Goal: Transaction & Acquisition: Book appointment/travel/reservation

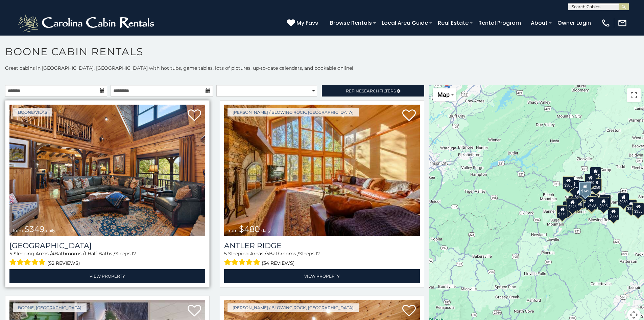
click at [143, 214] on img at bounding box center [107, 169] width 196 height 131
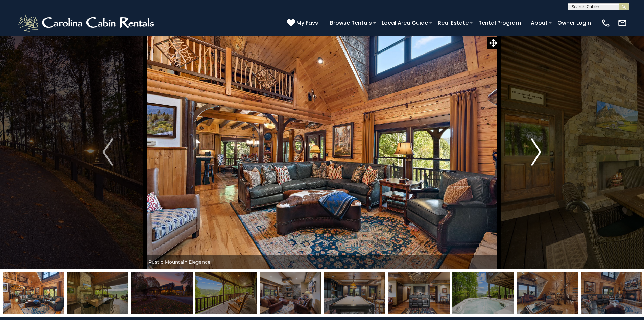
click at [539, 154] on img "Next" at bounding box center [536, 151] width 10 height 27
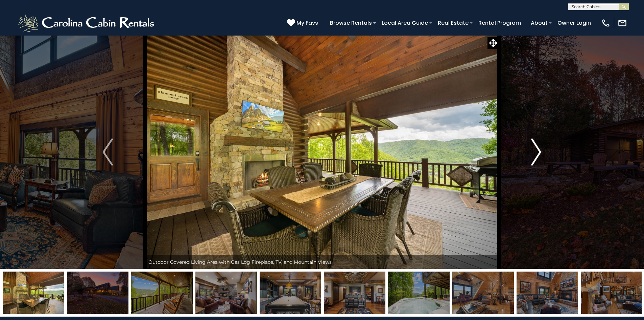
click at [539, 154] on img "Next" at bounding box center [536, 151] width 10 height 27
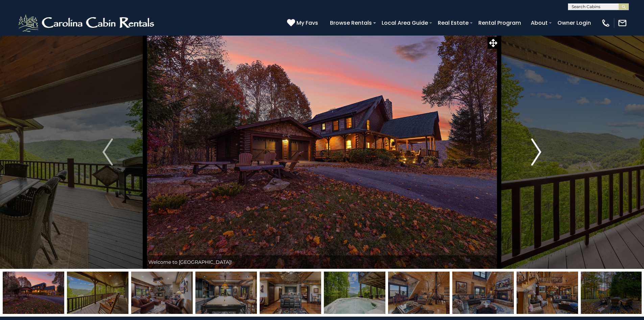
click at [539, 154] on img "Next" at bounding box center [536, 151] width 10 height 27
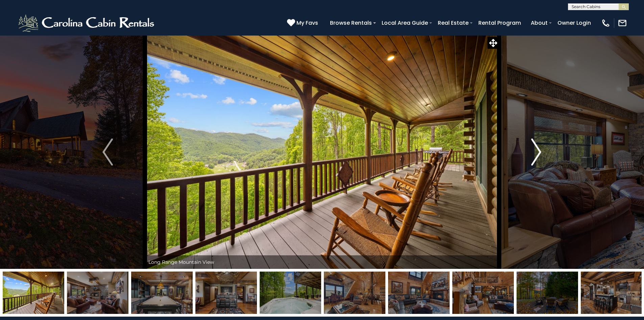
click at [539, 154] on img "Next" at bounding box center [536, 151] width 10 height 27
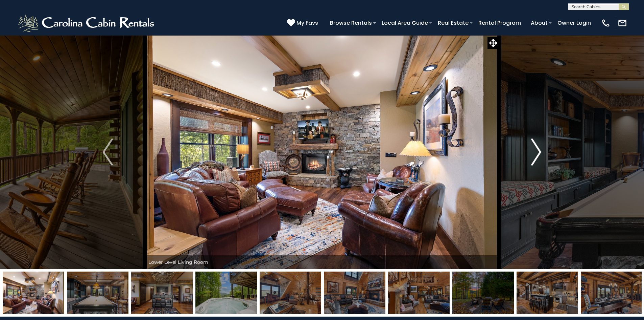
click at [539, 154] on img "Next" at bounding box center [536, 151] width 10 height 27
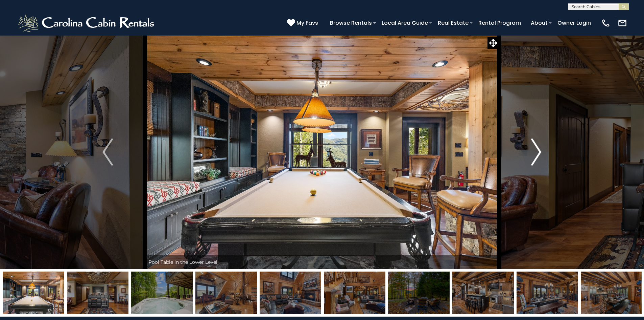
click at [539, 154] on img "Next" at bounding box center [536, 151] width 10 height 27
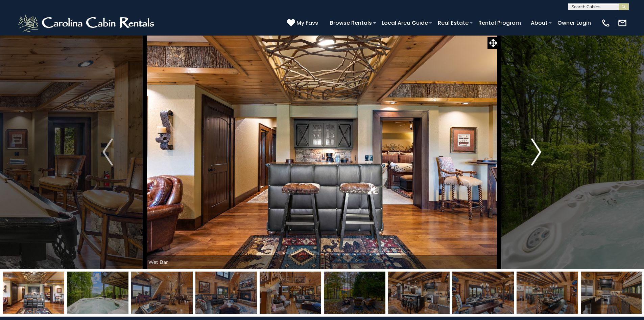
click at [539, 154] on img "Next" at bounding box center [536, 151] width 10 height 27
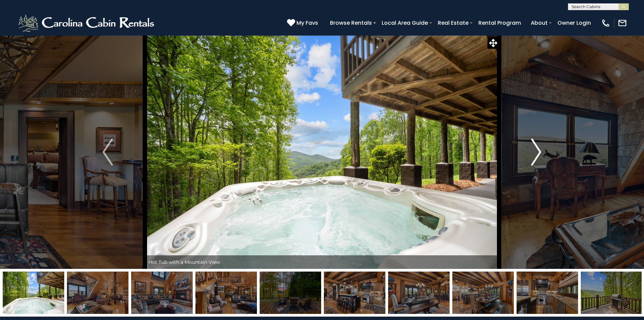
click at [539, 154] on img "Next" at bounding box center [536, 151] width 10 height 27
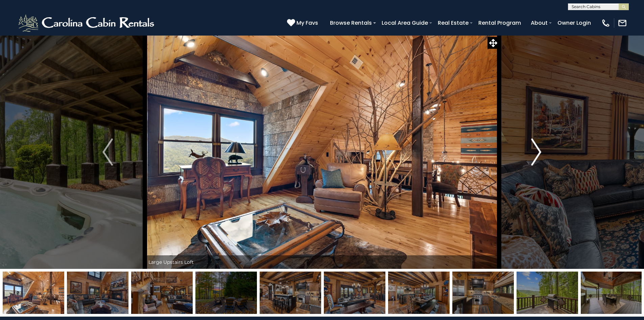
click at [539, 154] on img "Next" at bounding box center [536, 151] width 10 height 27
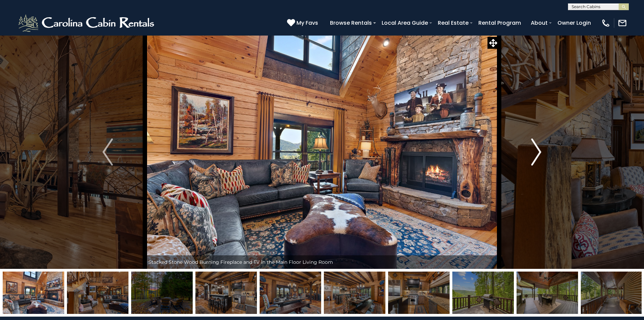
click at [539, 154] on img "Next" at bounding box center [536, 151] width 10 height 27
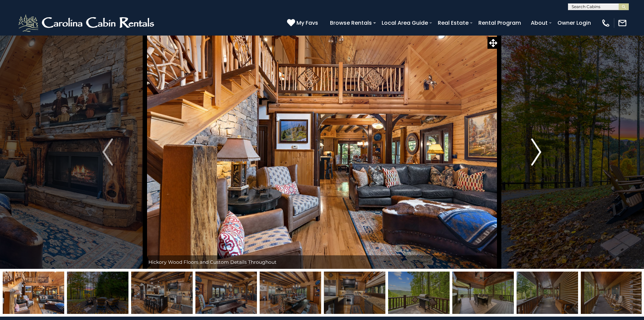
click at [539, 154] on img "Next" at bounding box center [536, 151] width 10 height 27
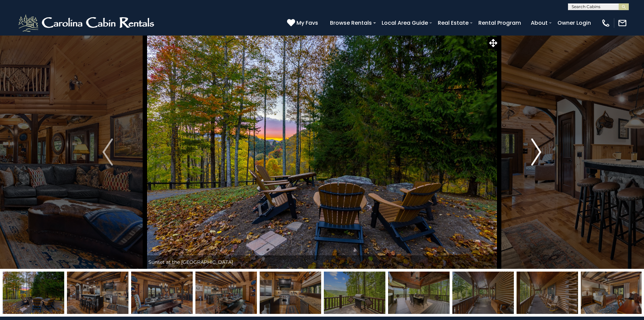
click at [539, 154] on img "Next" at bounding box center [536, 151] width 10 height 27
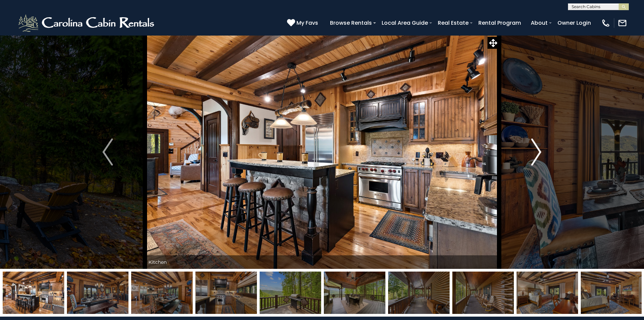
click at [539, 154] on img "Next" at bounding box center [536, 151] width 10 height 27
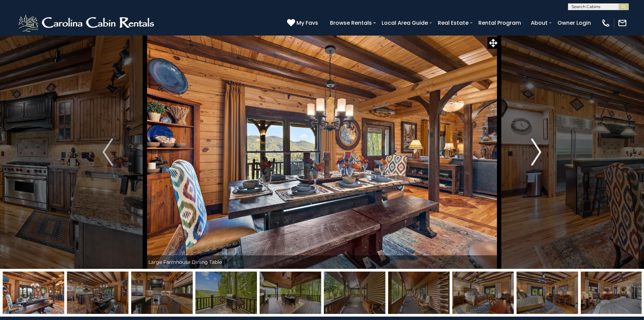
click at [539, 154] on img "Next" at bounding box center [536, 151] width 10 height 27
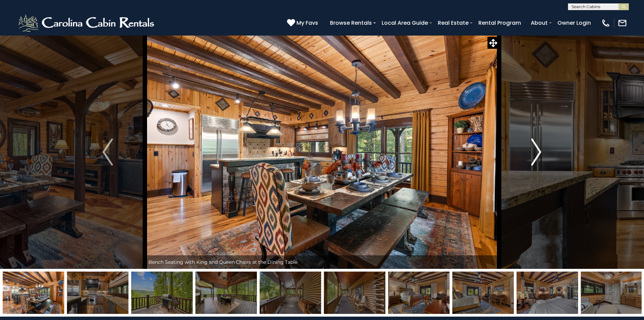
click at [539, 154] on img "Next" at bounding box center [536, 151] width 10 height 27
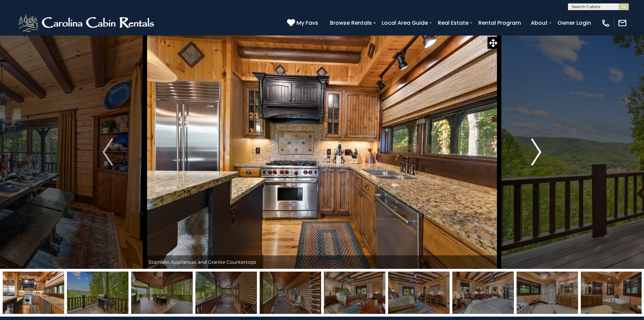
click at [539, 154] on img "Next" at bounding box center [536, 151] width 10 height 27
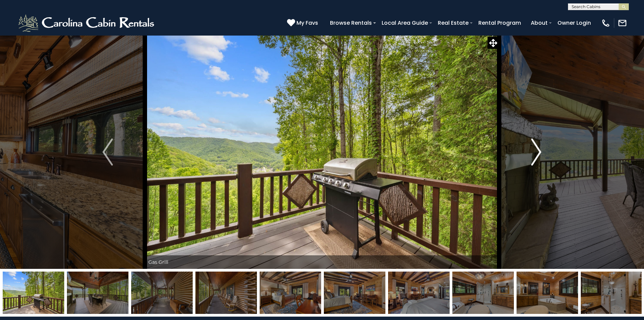
click at [539, 154] on img "Next" at bounding box center [536, 151] width 10 height 27
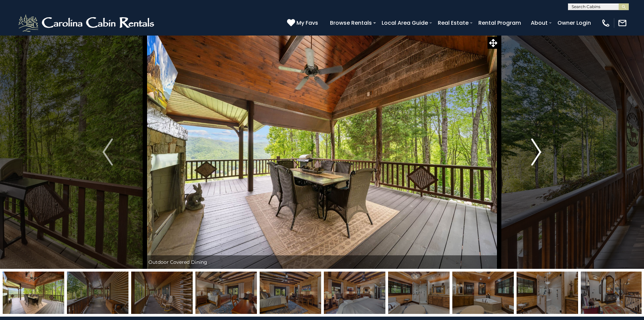
click at [539, 154] on img "Next" at bounding box center [536, 151] width 10 height 27
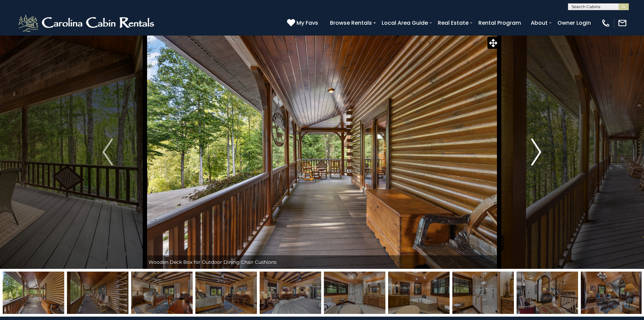
click at [539, 154] on img "Next" at bounding box center [536, 151] width 10 height 27
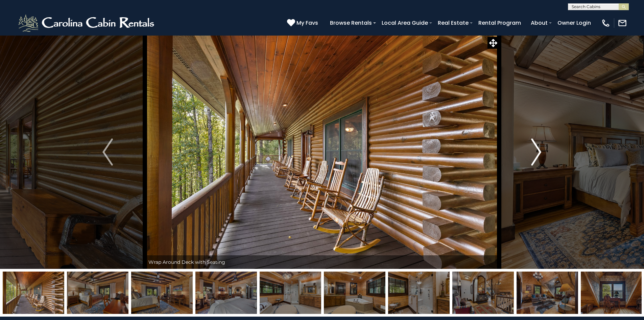
click at [539, 154] on img "Next" at bounding box center [536, 151] width 10 height 27
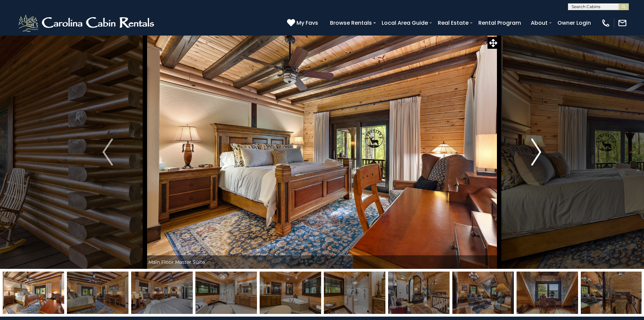
click at [539, 154] on img "Next" at bounding box center [536, 151] width 10 height 27
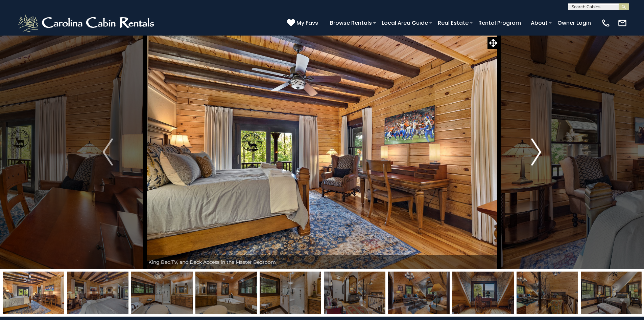
click at [539, 154] on img "Next" at bounding box center [536, 151] width 10 height 27
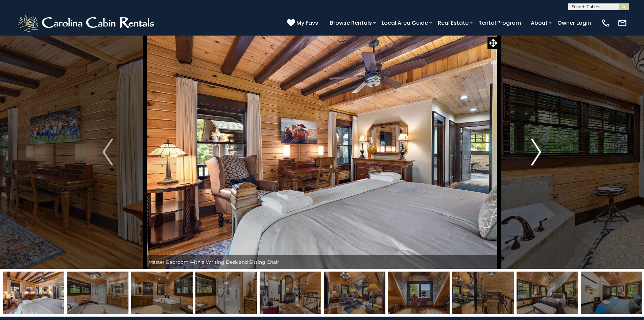
click at [539, 154] on img "Next" at bounding box center [536, 151] width 10 height 27
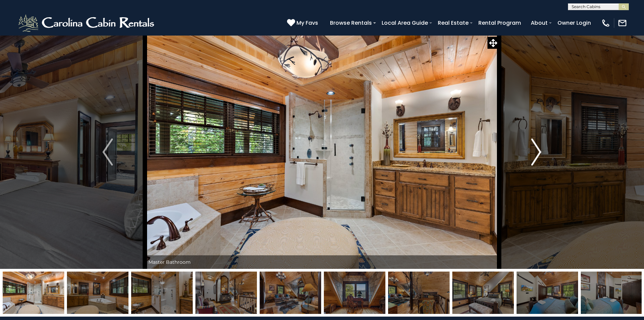
click at [539, 154] on img "Next" at bounding box center [536, 151] width 10 height 27
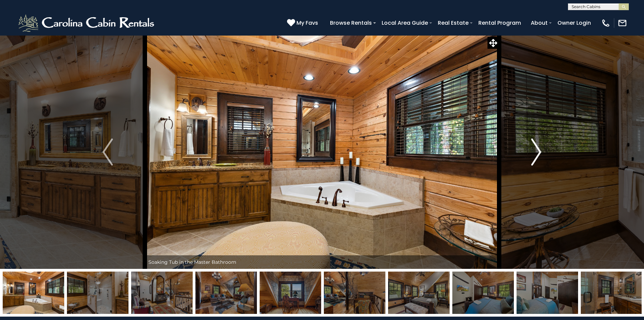
click at [539, 154] on img "Next" at bounding box center [536, 151] width 10 height 27
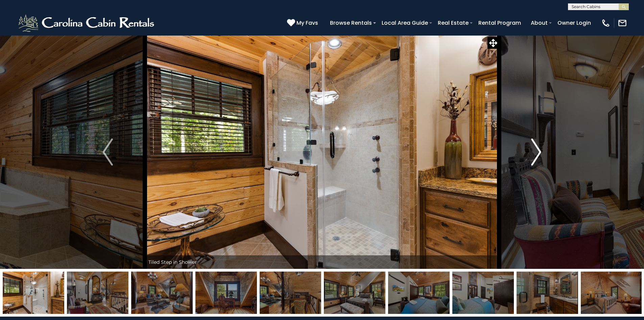
click at [539, 154] on img "Next" at bounding box center [536, 151] width 10 height 27
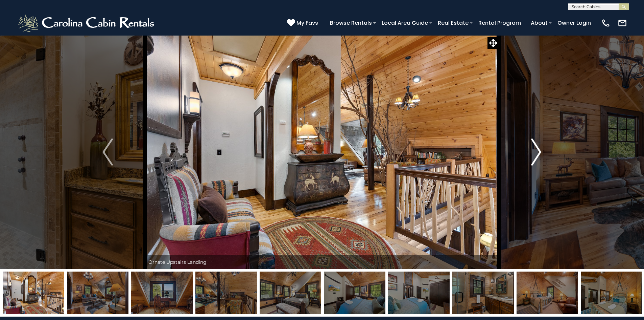
click at [539, 154] on img "Next" at bounding box center [536, 151] width 10 height 27
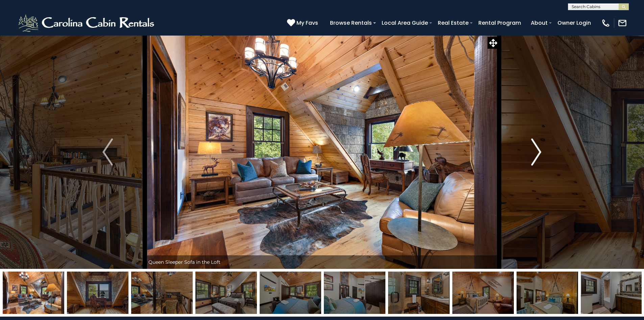
click at [537, 154] on img "Next" at bounding box center [536, 151] width 10 height 27
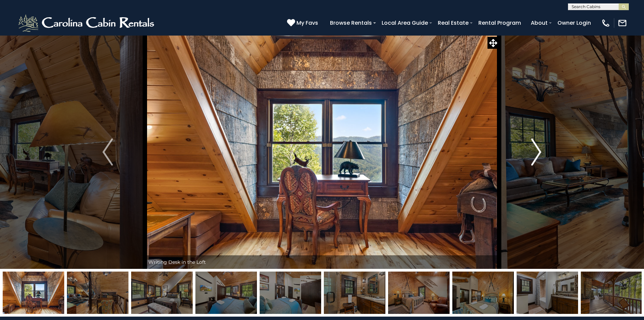
click at [537, 154] on img "Next" at bounding box center [536, 151] width 10 height 27
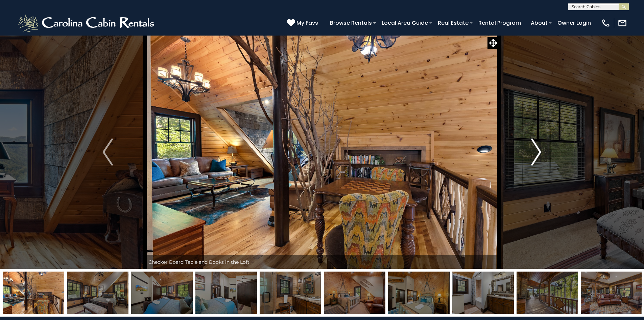
click at [537, 154] on img "Next" at bounding box center [536, 151] width 10 height 27
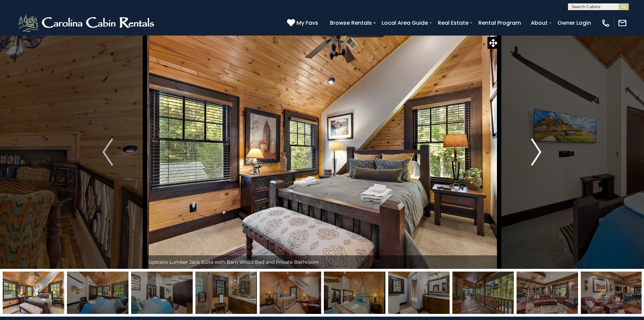
click at [537, 154] on img "Next" at bounding box center [536, 151] width 10 height 27
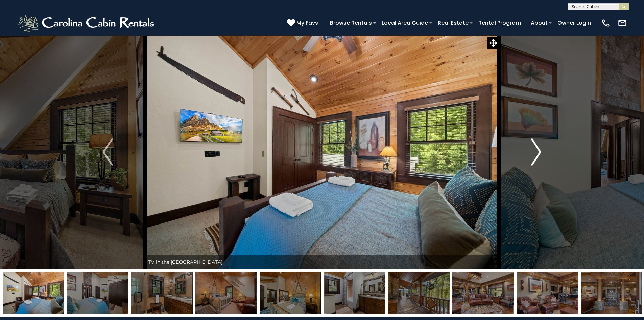
click at [541, 152] on img "Next" at bounding box center [536, 151] width 10 height 27
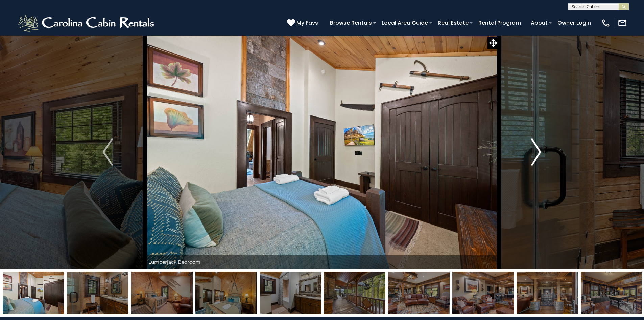
click at [540, 153] on img "Next" at bounding box center [536, 151] width 10 height 27
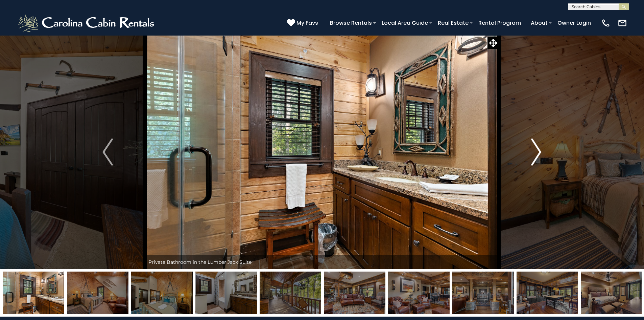
click at [540, 153] on img "Next" at bounding box center [536, 151] width 10 height 27
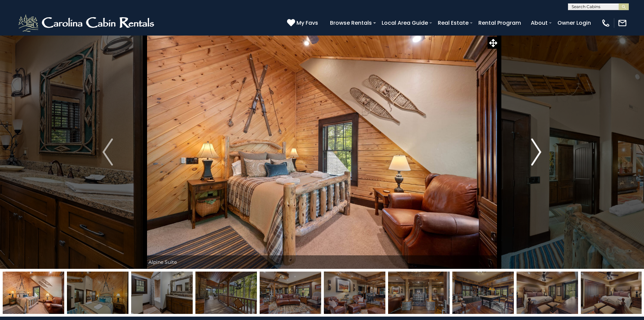
click at [539, 151] on img "Next" at bounding box center [536, 151] width 10 height 27
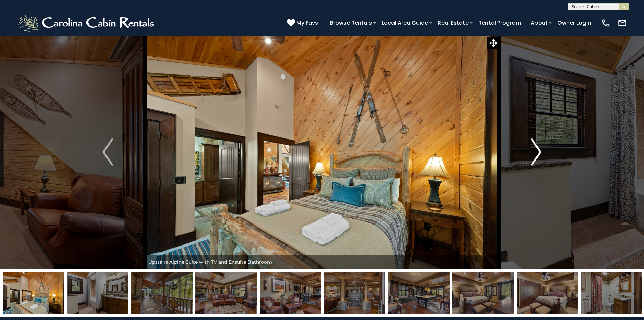
click at [541, 152] on img "Next" at bounding box center [536, 151] width 10 height 27
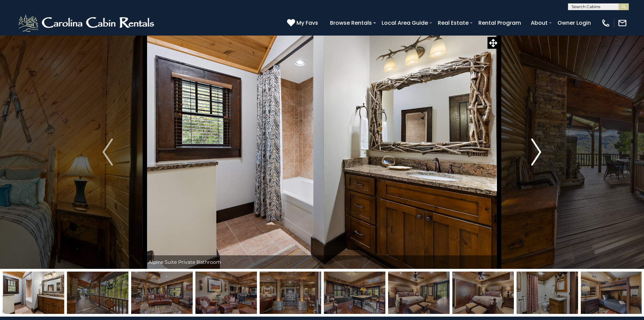
click at [539, 151] on img "Next" at bounding box center [536, 151] width 10 height 27
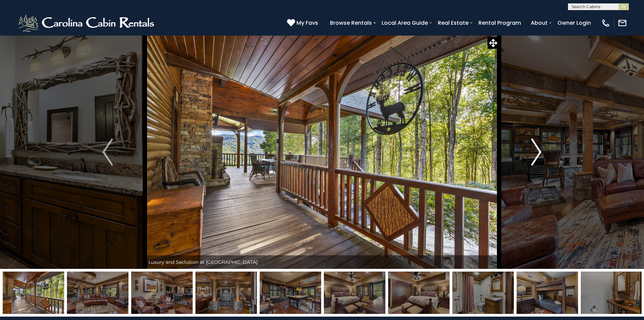
click at [539, 151] on img "Next" at bounding box center [536, 151] width 10 height 27
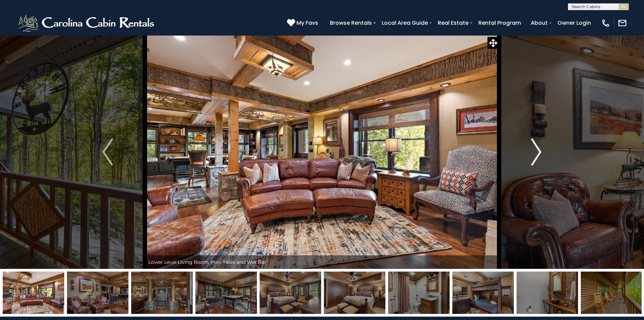
click at [536, 153] on img "Next" at bounding box center [536, 151] width 10 height 27
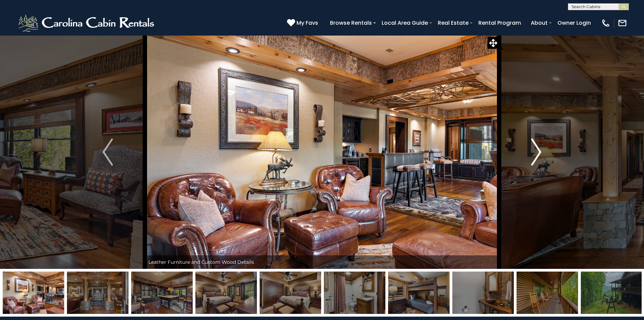
click at [536, 153] on img "Next" at bounding box center [536, 151] width 10 height 27
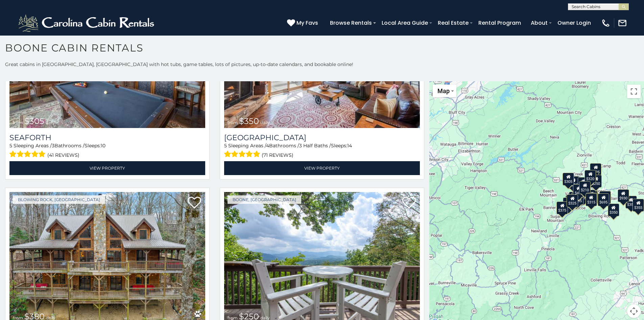
scroll to position [1889, 0]
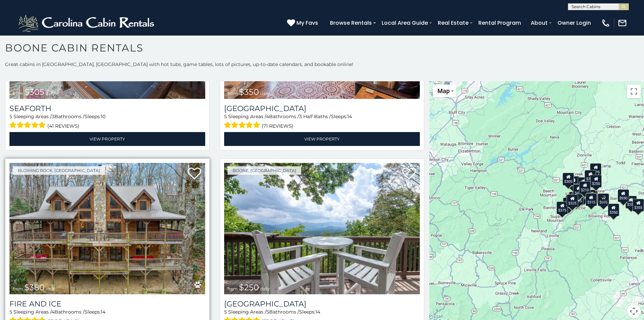
click at [99, 231] on img at bounding box center [107, 228] width 196 height 131
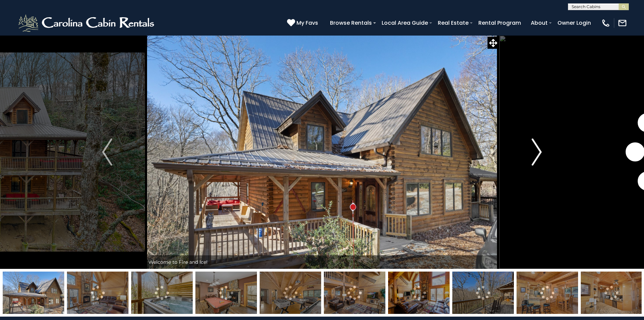
click at [540, 151] on img "Next" at bounding box center [537, 151] width 10 height 27
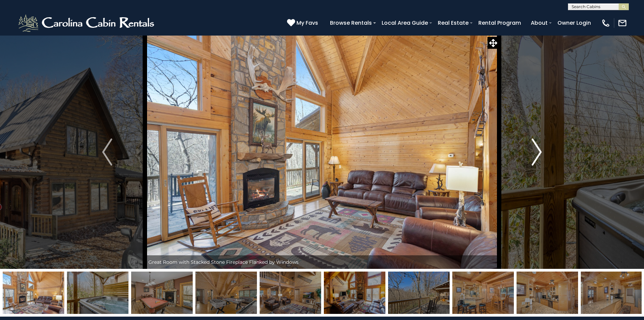
click at [540, 151] on img "Next" at bounding box center [537, 151] width 10 height 27
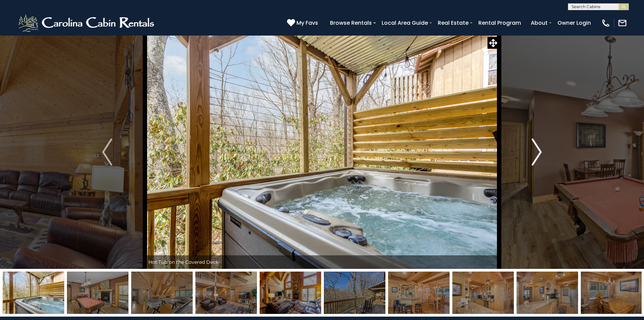
click at [540, 151] on img "Next" at bounding box center [537, 151] width 10 height 27
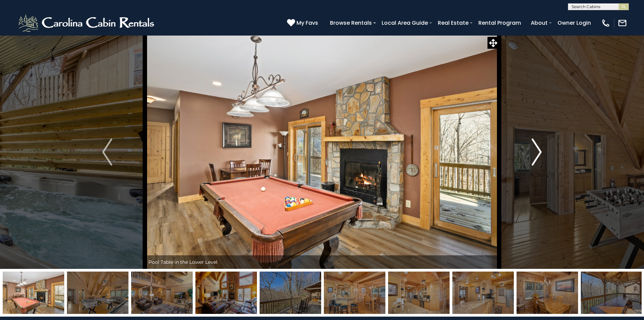
click at [540, 151] on img "Next" at bounding box center [537, 151] width 10 height 27
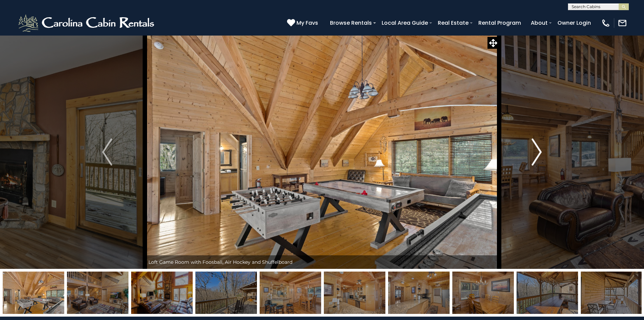
click at [540, 151] on img "Next" at bounding box center [537, 151] width 10 height 27
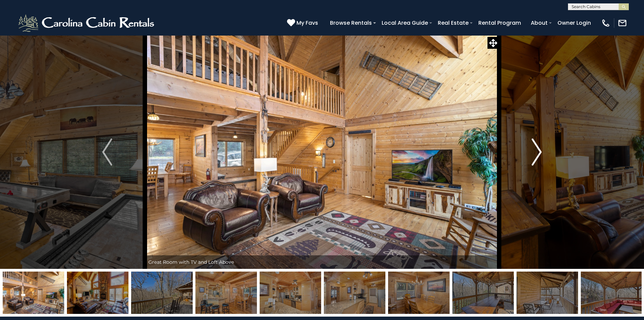
click at [540, 151] on img "Next" at bounding box center [537, 151] width 10 height 27
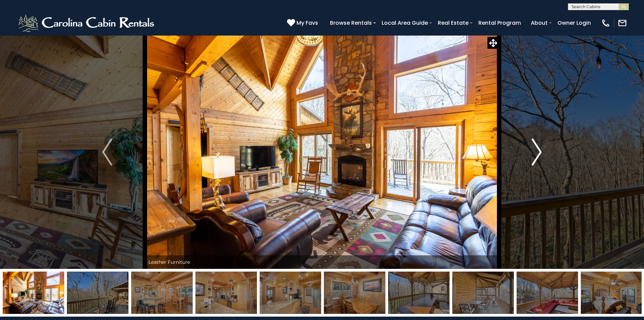
click at [540, 151] on img "Next" at bounding box center [537, 151] width 10 height 27
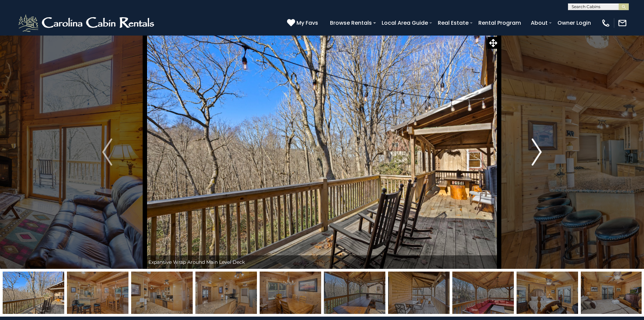
click at [540, 151] on img "Next" at bounding box center [537, 151] width 10 height 27
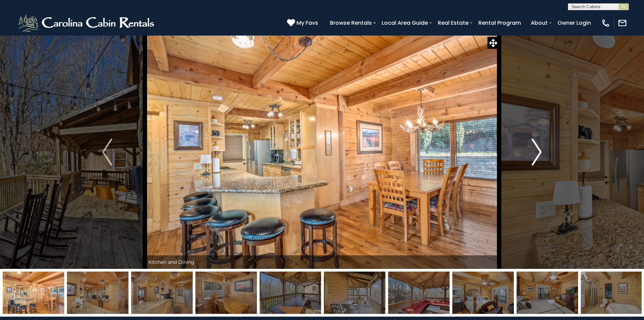
click at [540, 151] on img "Next" at bounding box center [537, 151] width 10 height 27
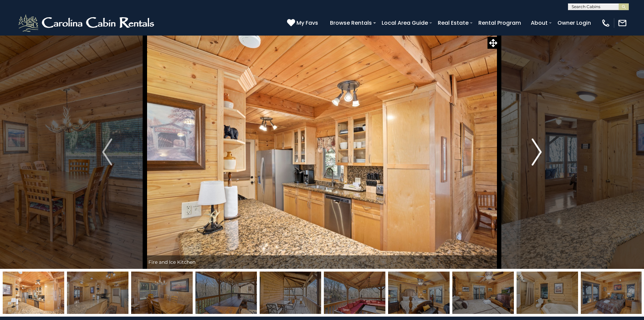
click at [540, 151] on img "Next" at bounding box center [537, 151] width 10 height 27
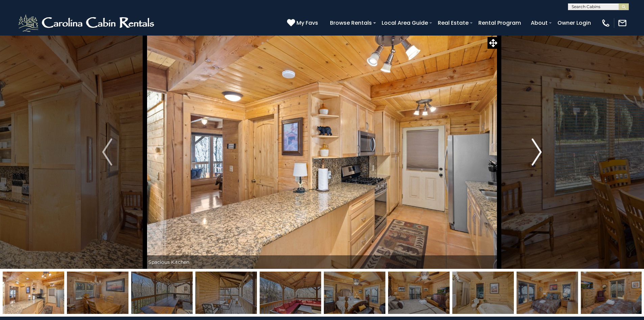
click at [540, 151] on img "Next" at bounding box center [537, 151] width 10 height 27
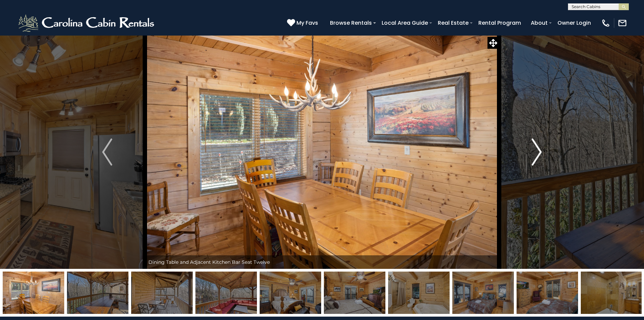
click at [540, 151] on img "Next" at bounding box center [537, 151] width 10 height 27
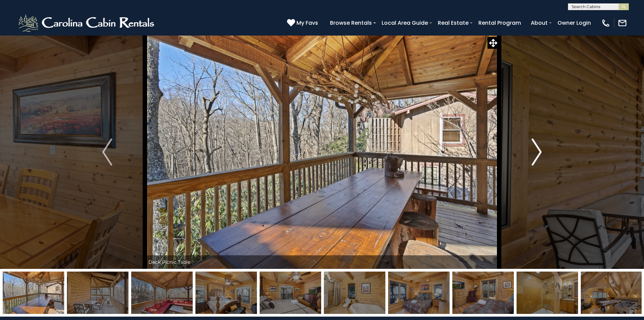
click at [540, 151] on img "Next" at bounding box center [537, 151] width 10 height 27
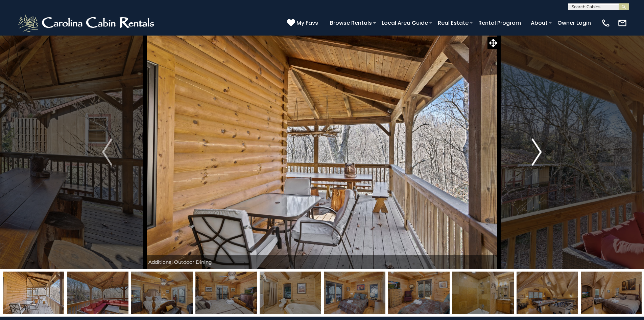
click at [540, 151] on img "Next" at bounding box center [537, 151] width 10 height 27
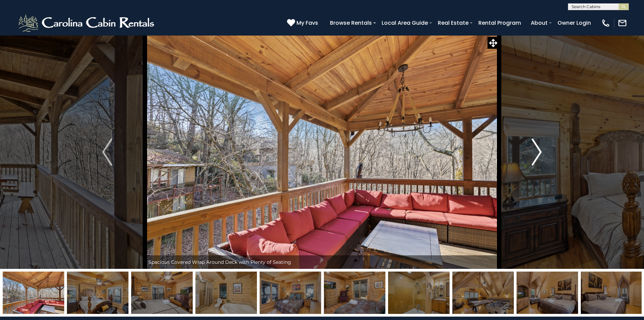
click at [540, 151] on img "Next" at bounding box center [537, 151] width 10 height 27
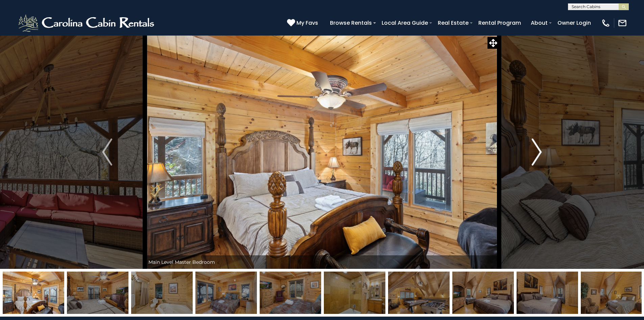
click at [540, 151] on img "Next" at bounding box center [537, 151] width 10 height 27
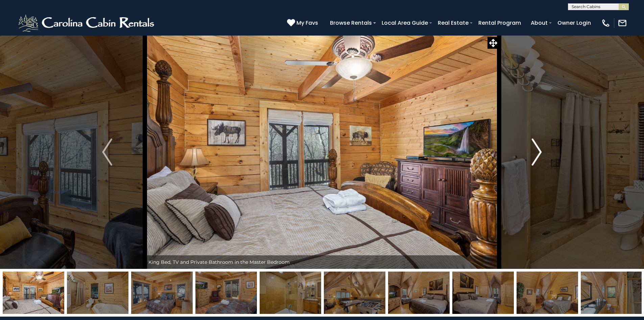
click at [540, 151] on img "Next" at bounding box center [537, 151] width 10 height 27
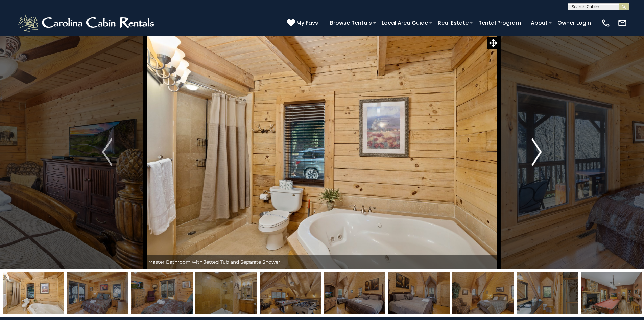
click at [540, 151] on img "Next" at bounding box center [537, 151] width 10 height 27
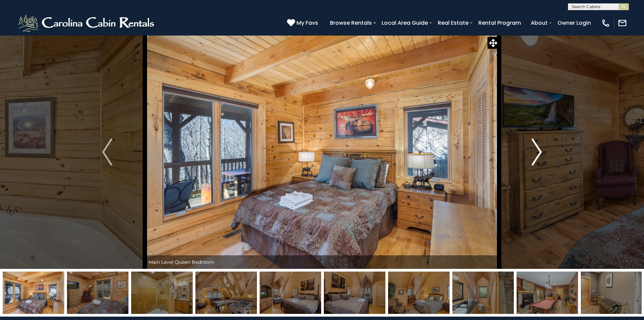
click at [540, 151] on img "Next" at bounding box center [537, 151] width 10 height 27
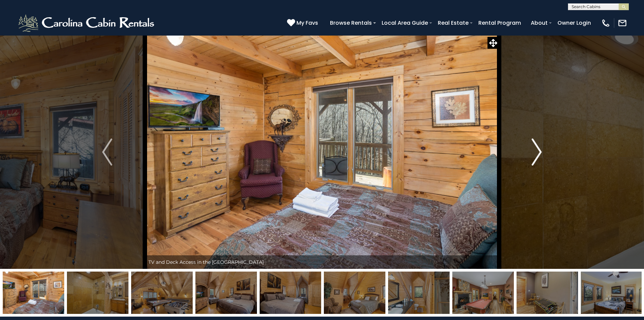
click at [540, 151] on img "Next" at bounding box center [537, 151] width 10 height 27
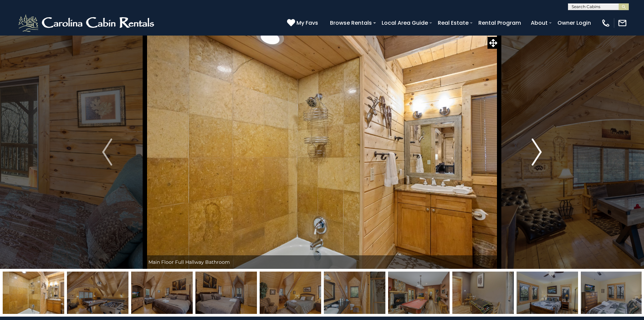
click at [540, 151] on img "Next" at bounding box center [537, 151] width 10 height 27
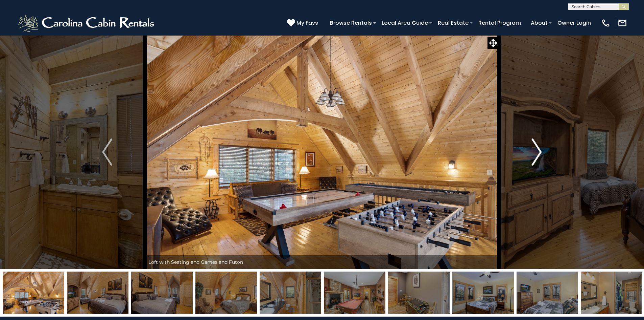
click at [540, 151] on img "Next" at bounding box center [537, 151] width 10 height 27
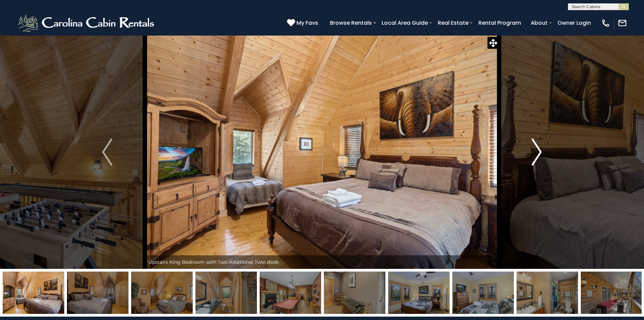
click at [541, 152] on img "Next" at bounding box center [537, 151] width 10 height 27
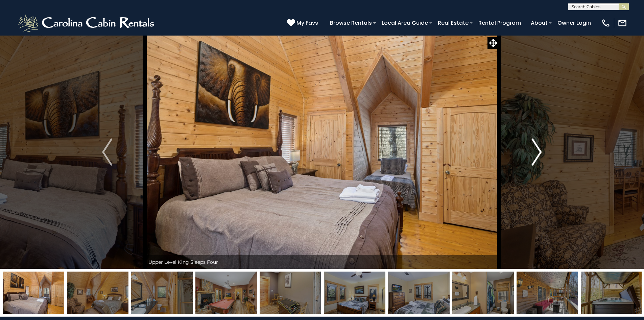
click at [538, 150] on img "Next" at bounding box center [537, 151] width 10 height 27
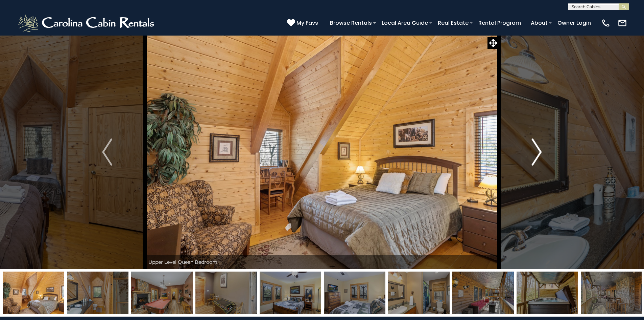
click at [538, 154] on img "Next" at bounding box center [537, 151] width 10 height 27
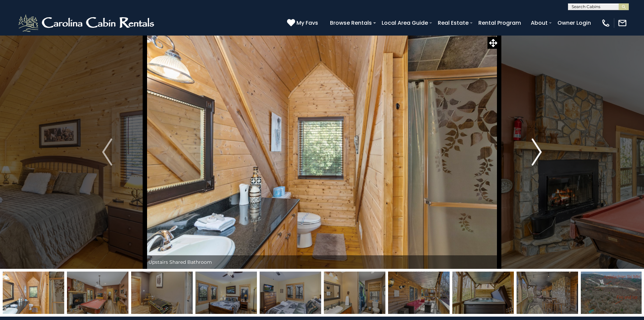
click at [538, 154] on img "Next" at bounding box center [537, 151] width 10 height 27
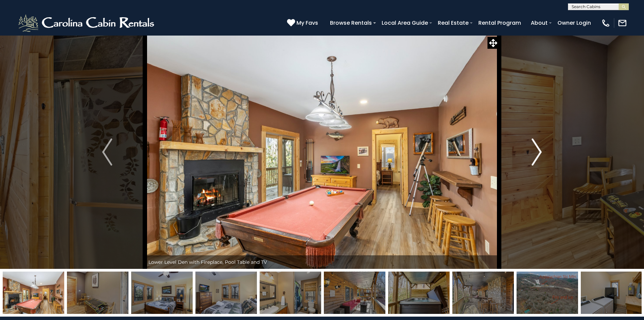
click at [538, 154] on img "Next" at bounding box center [537, 151] width 10 height 27
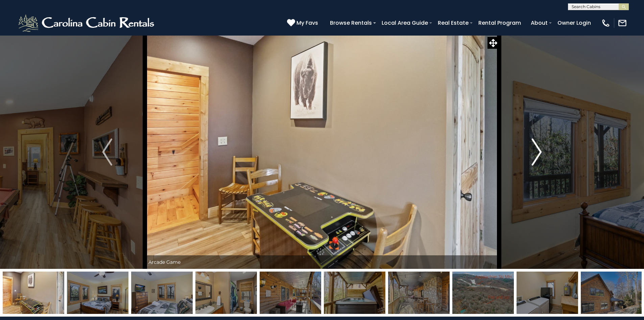
click at [538, 154] on img "Next" at bounding box center [537, 151] width 10 height 27
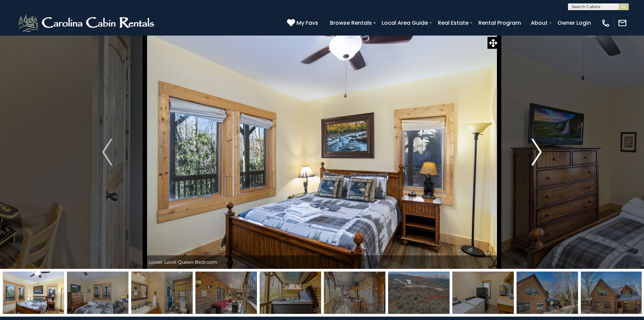
click at [538, 154] on img "Next" at bounding box center [537, 151] width 10 height 27
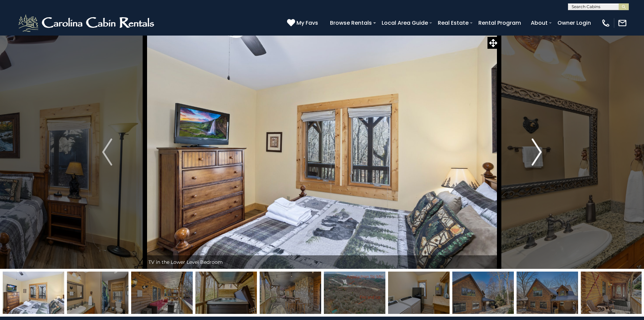
click at [538, 154] on img "Next" at bounding box center [537, 151] width 10 height 27
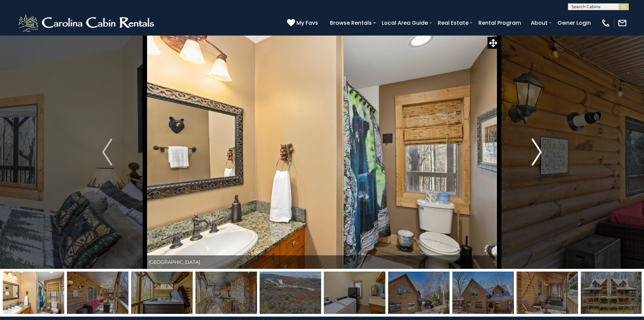
click at [538, 154] on img "Next" at bounding box center [537, 151] width 10 height 27
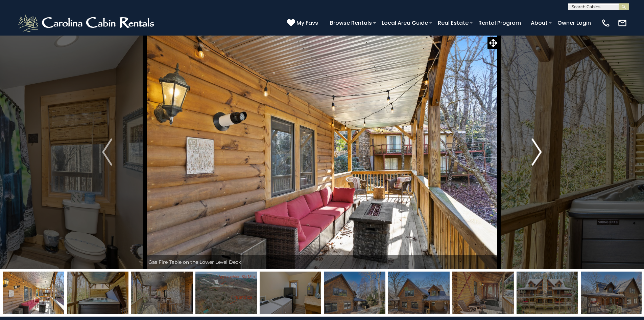
click at [538, 154] on img "Next" at bounding box center [537, 151] width 10 height 27
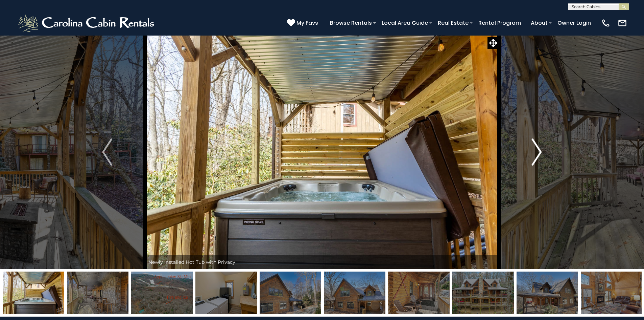
click at [538, 154] on img "Next" at bounding box center [537, 151] width 10 height 27
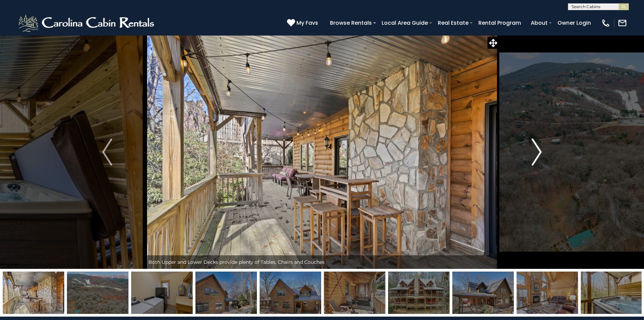
click at [538, 154] on img "Next" at bounding box center [537, 151] width 10 height 27
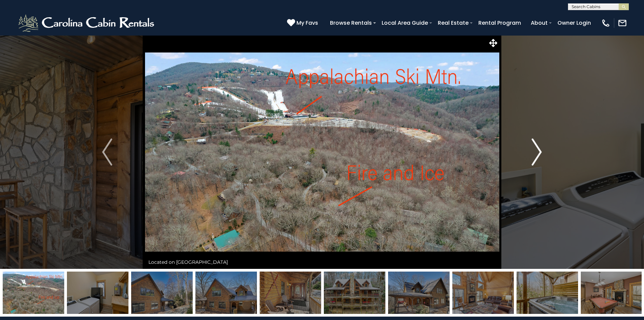
click at [538, 154] on img "Next" at bounding box center [537, 151] width 10 height 27
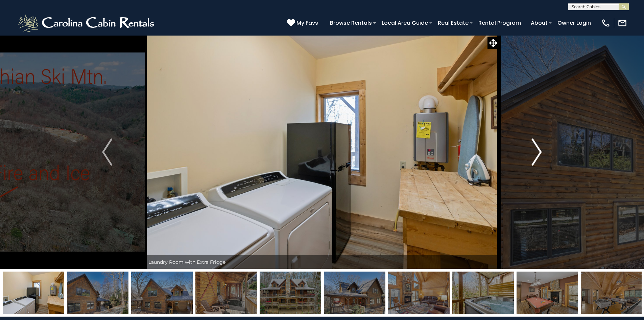
click at [538, 154] on img "Next" at bounding box center [537, 151] width 10 height 27
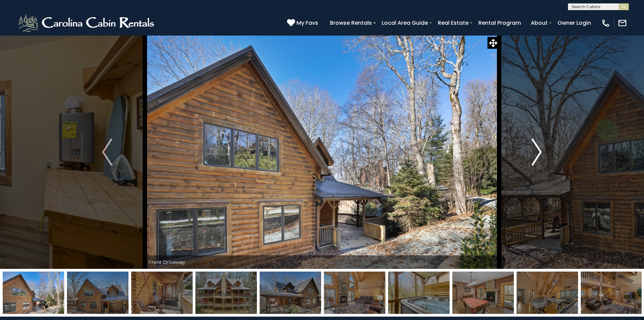
click at [538, 154] on img "Next" at bounding box center [537, 151] width 10 height 27
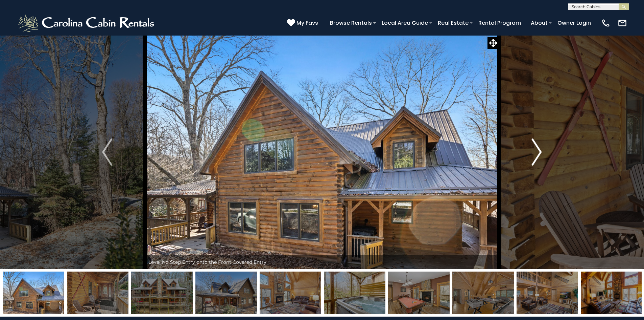
click at [538, 154] on img "Next" at bounding box center [537, 151] width 10 height 27
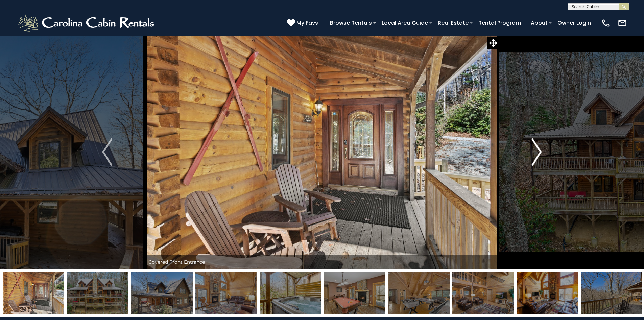
click at [538, 154] on img "Next" at bounding box center [537, 151] width 10 height 27
